Goal: Use online tool/utility: Utilize a website feature to perform a specific function

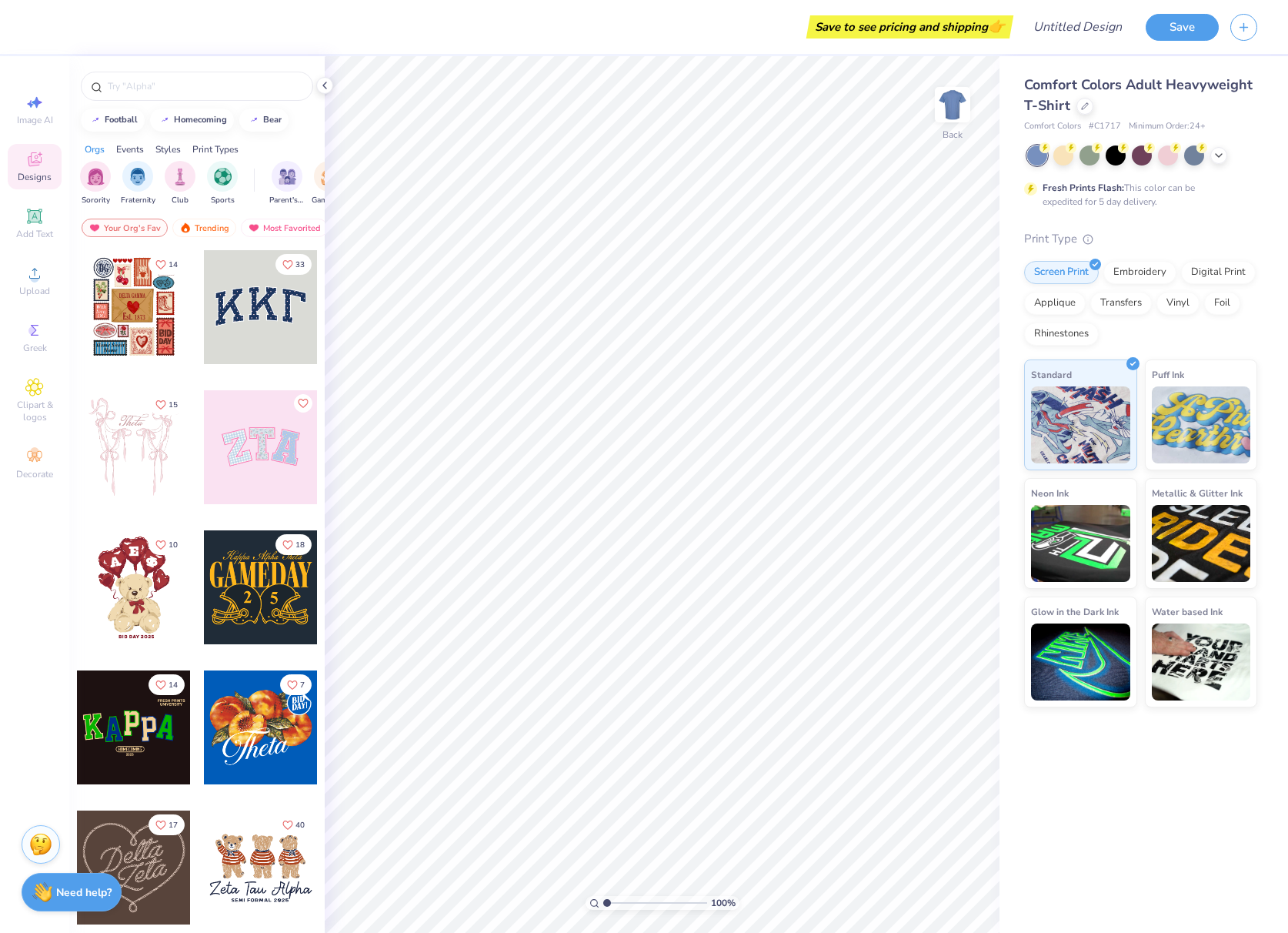
click at [239, 306] on div at bounding box center [260, 306] width 113 height 113
click at [246, 454] on div at bounding box center [260, 446] width 113 height 113
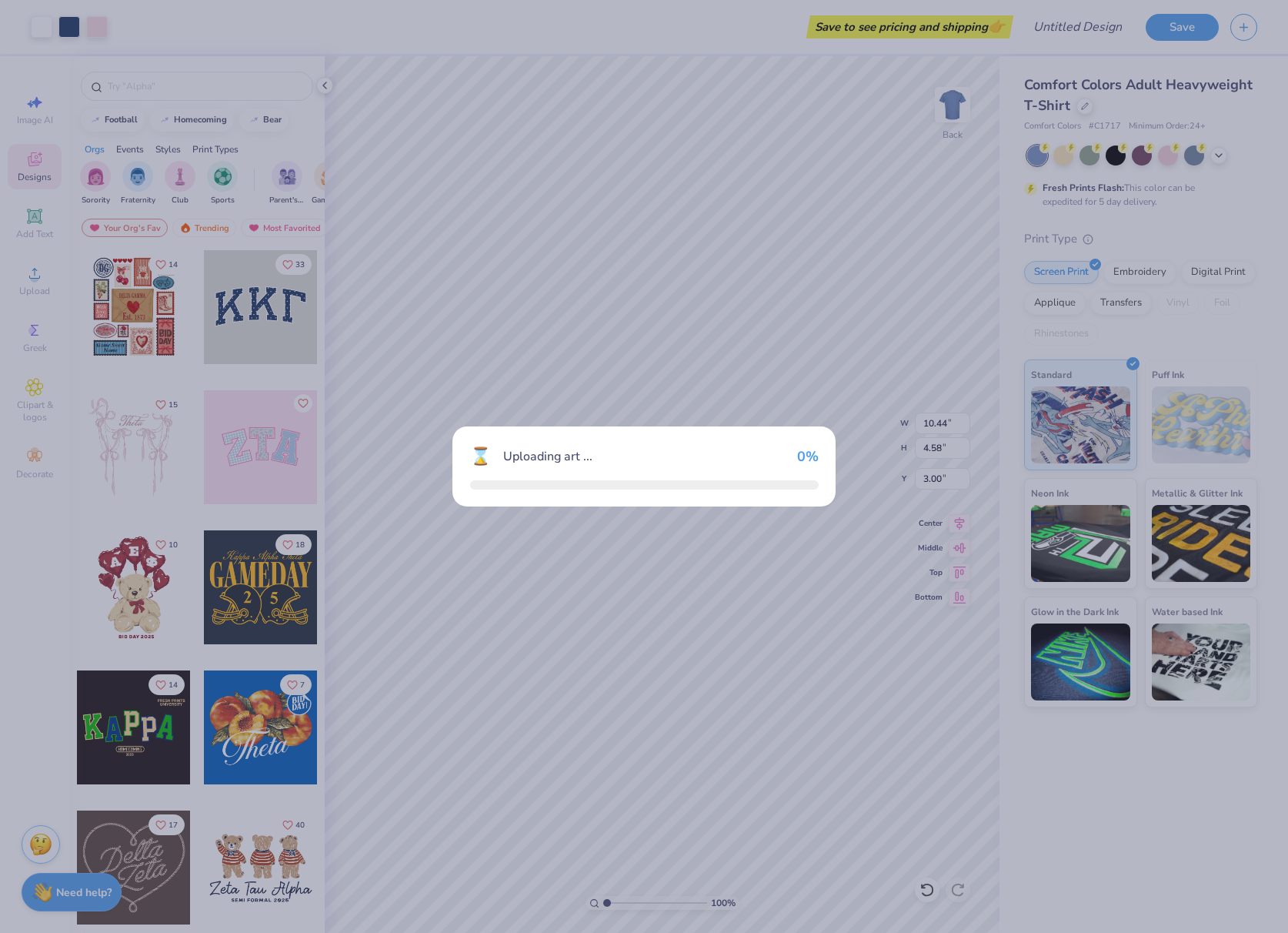
type input "9.71"
type input "4.86"
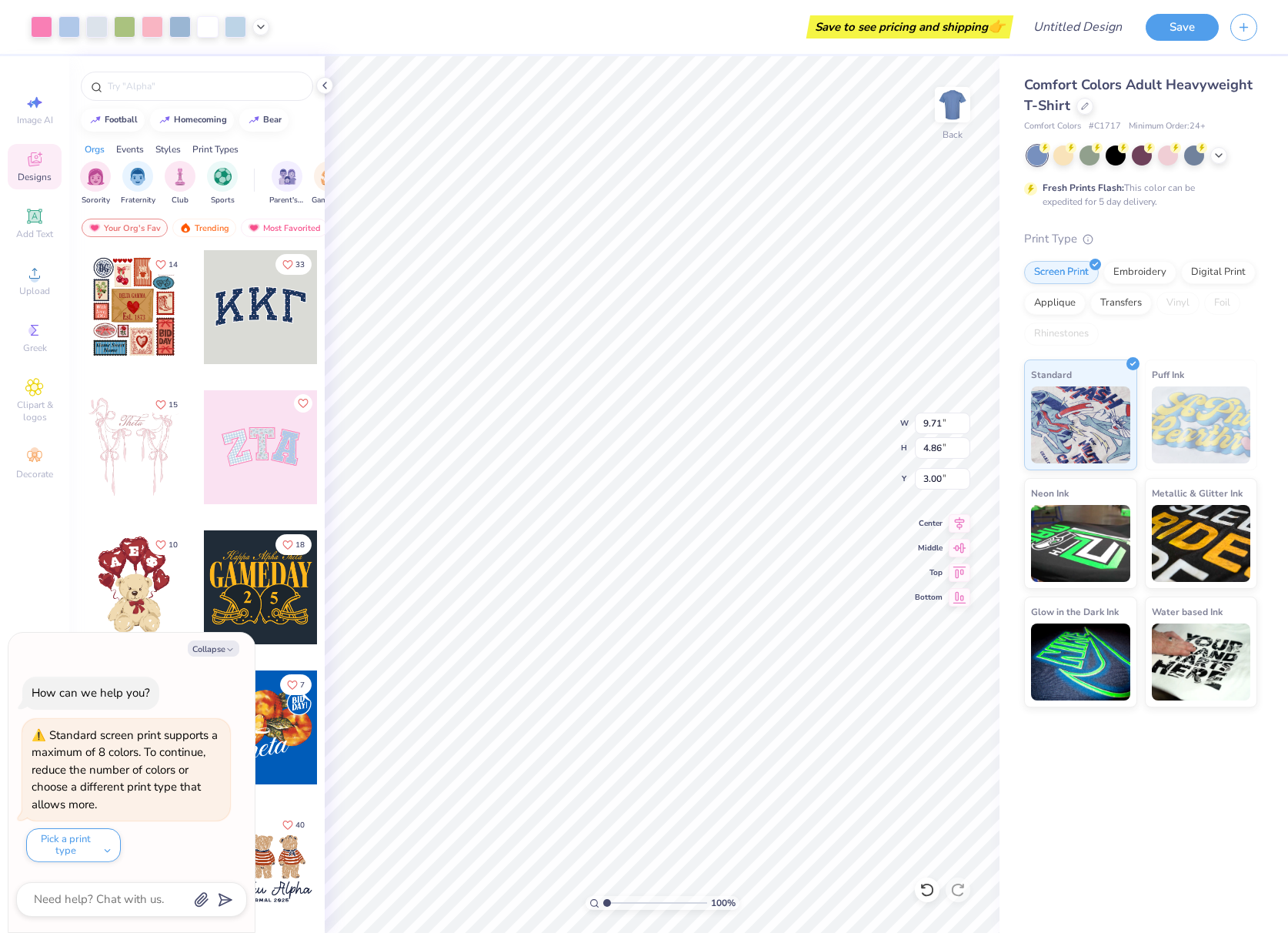
click at [246, 569] on div at bounding box center [260, 586] width 113 height 113
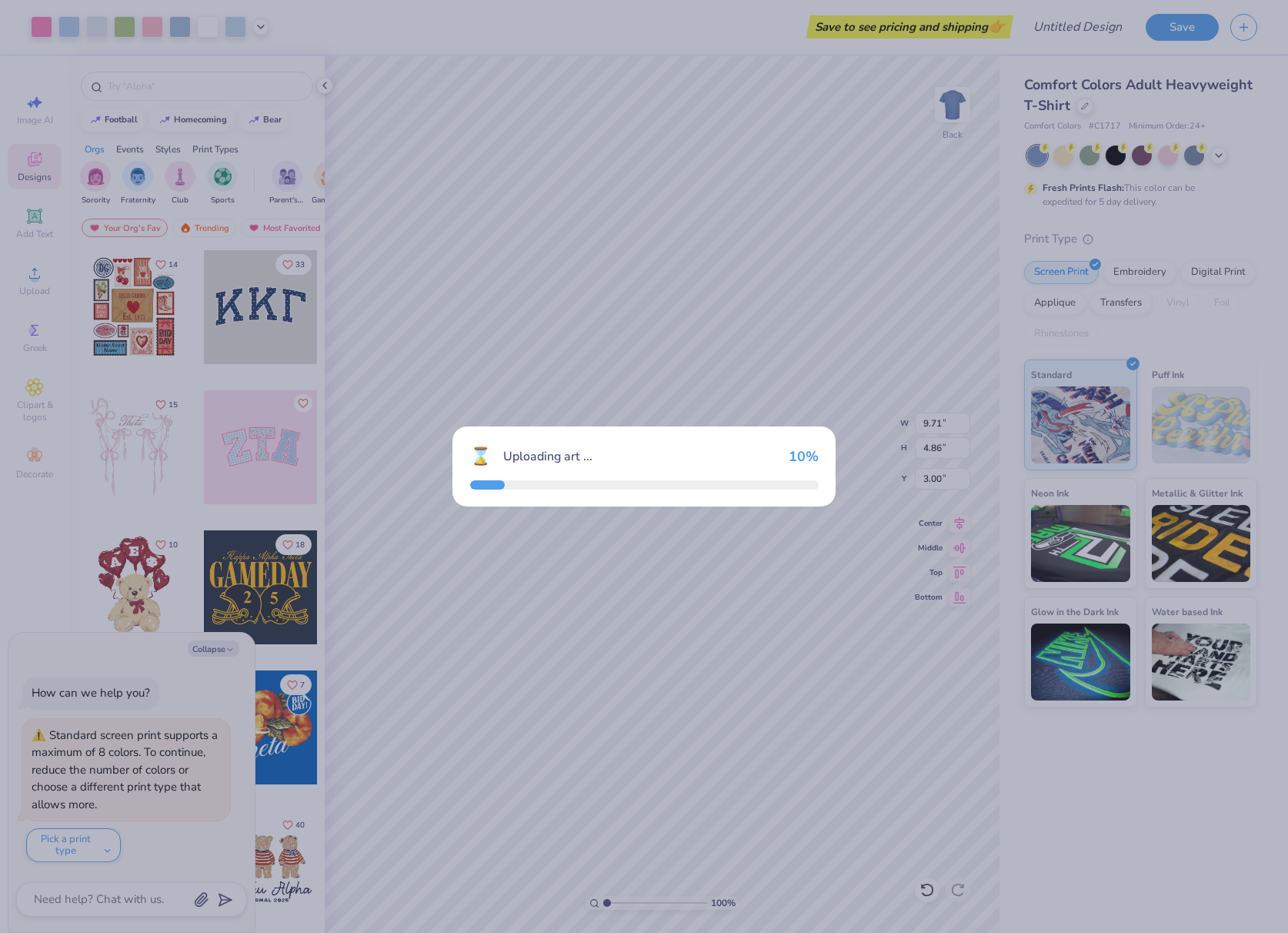
type textarea "x"
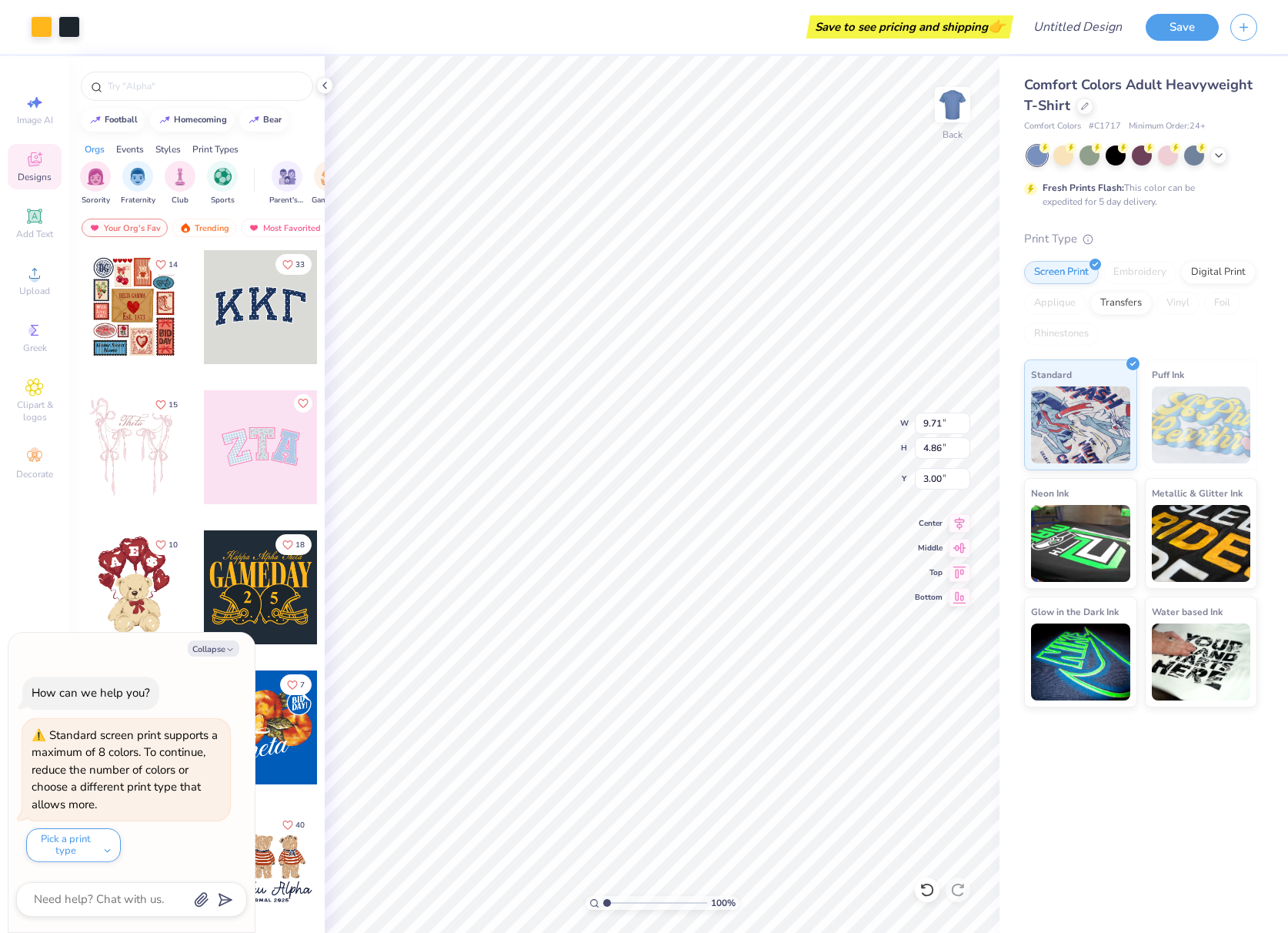
type input "5.27"
type input "3.83"
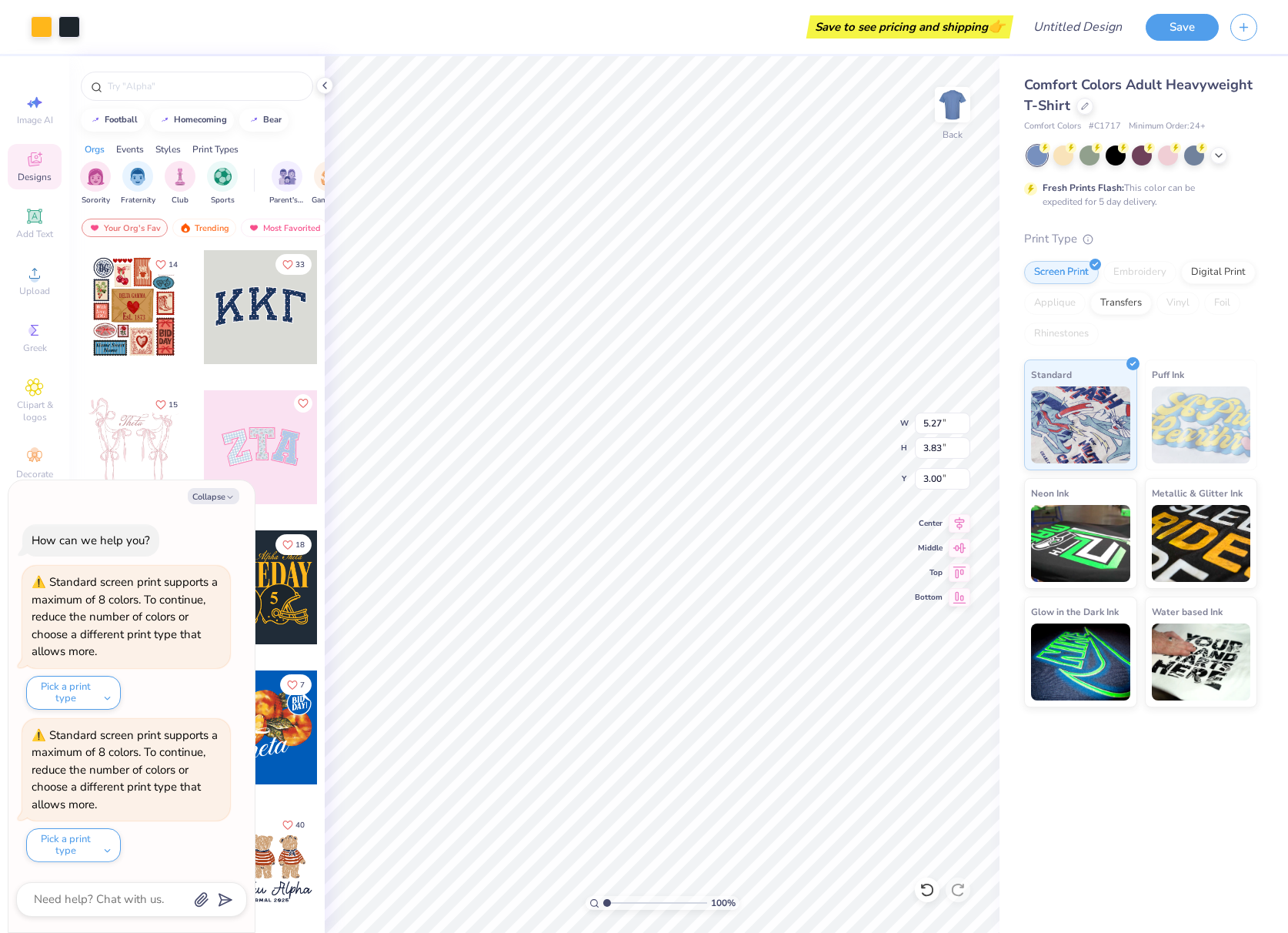
click at [140, 440] on div at bounding box center [133, 446] width 113 height 113
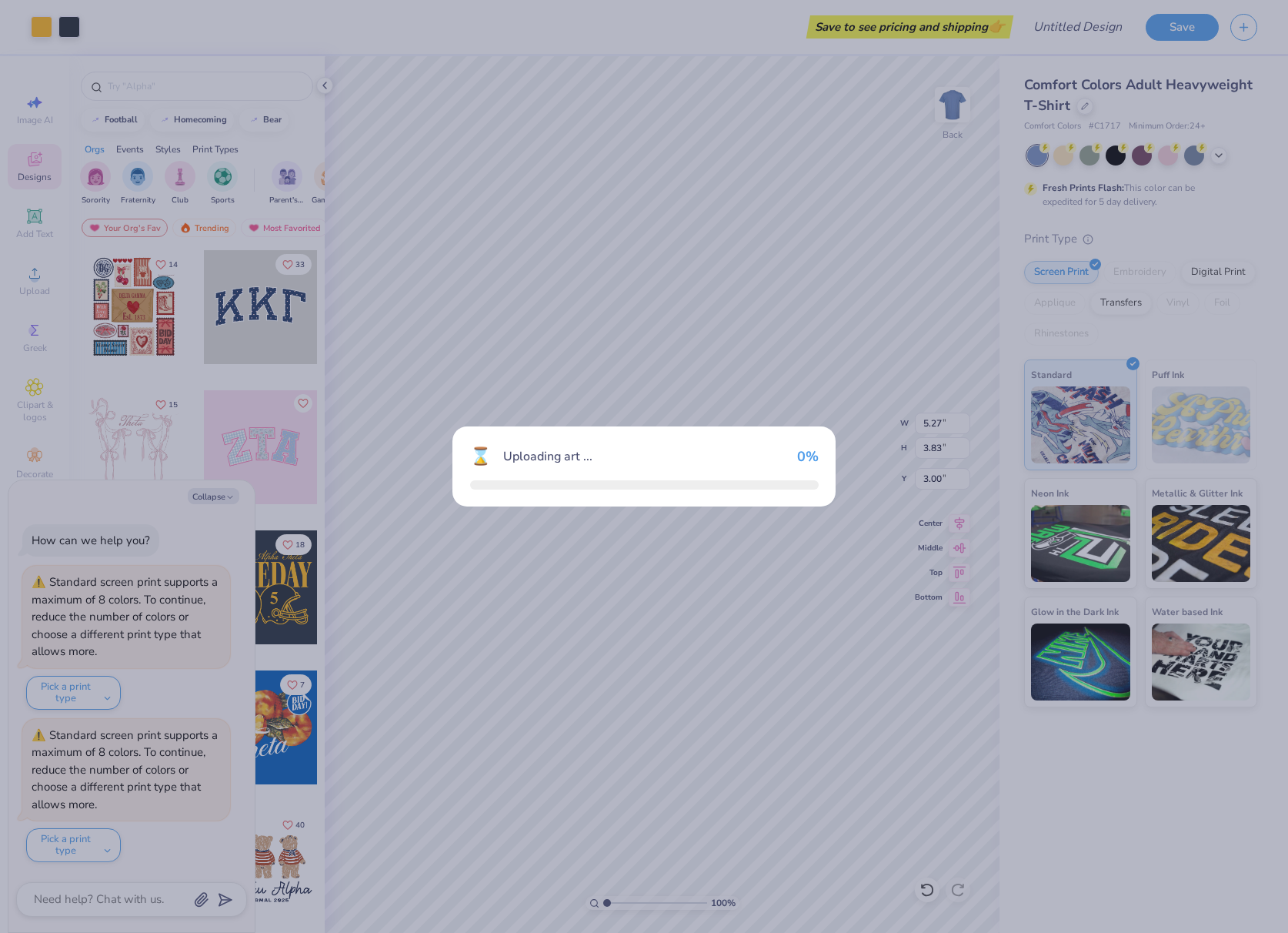
type textarea "x"
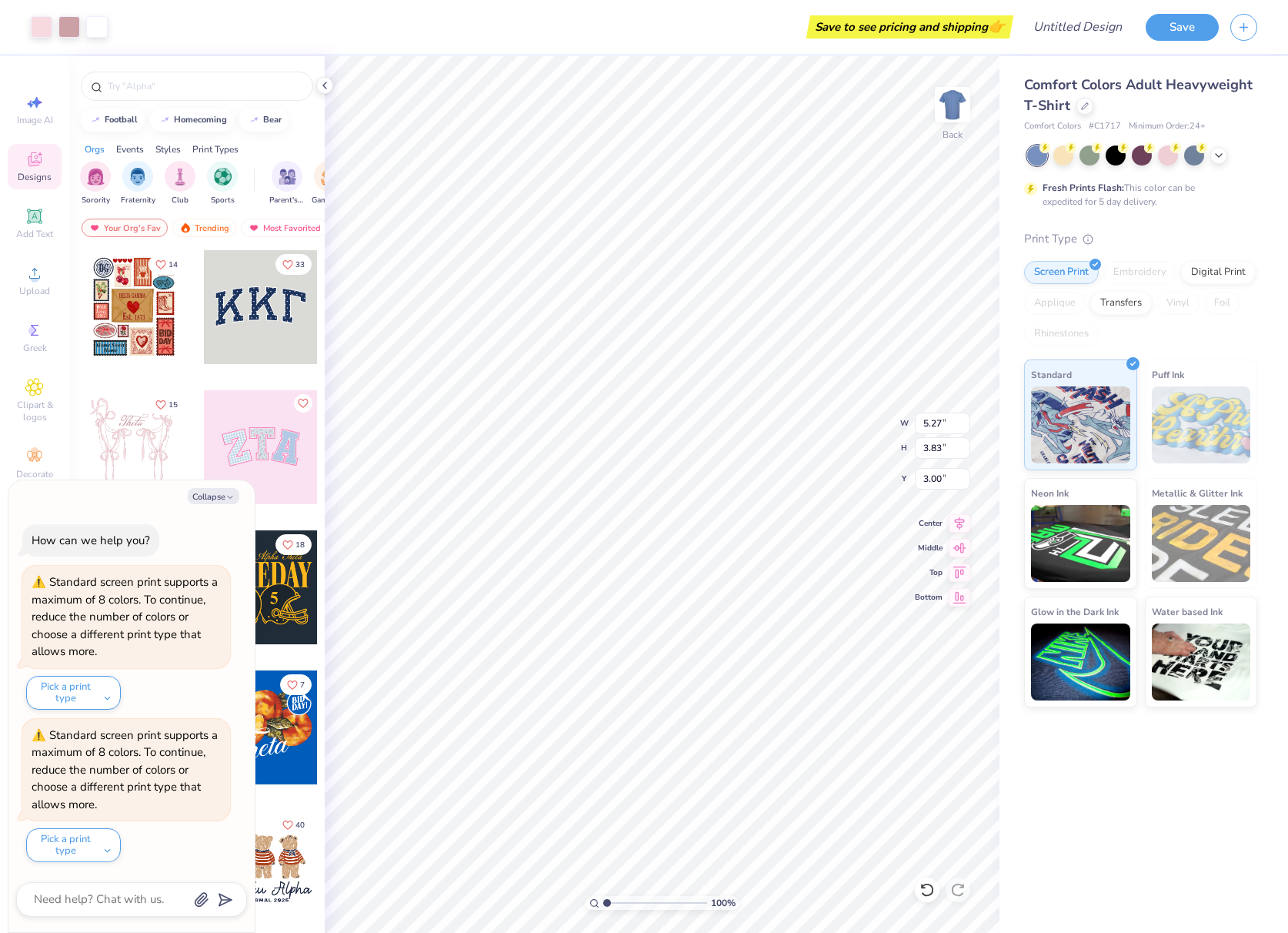
type input "11.63"
type input "12.55"
type textarea "x"
